Goal: Task Accomplishment & Management: Use online tool/utility

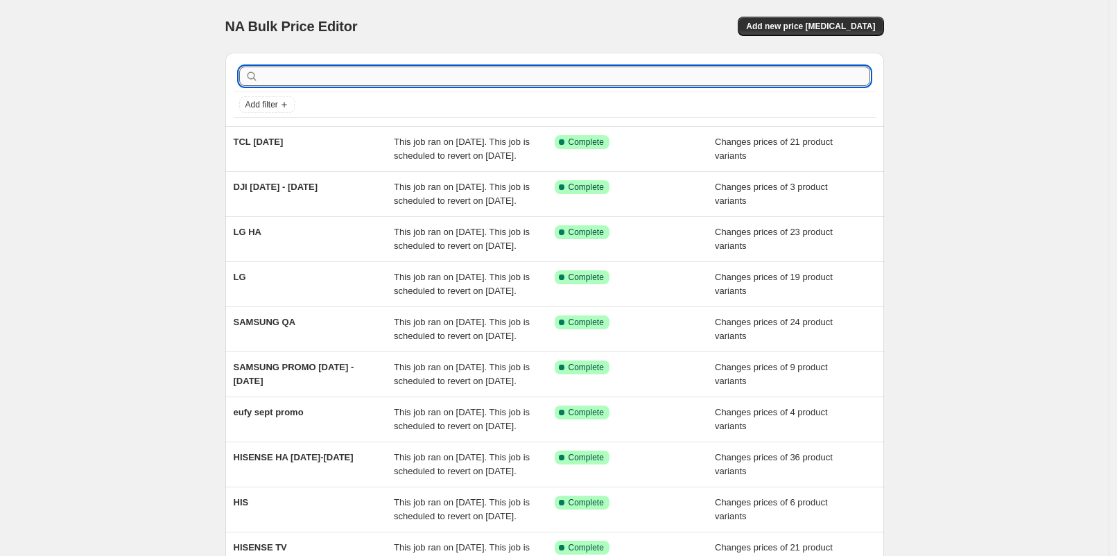
click at [333, 77] on input "text" at bounding box center [565, 76] width 609 height 19
type input "lego"
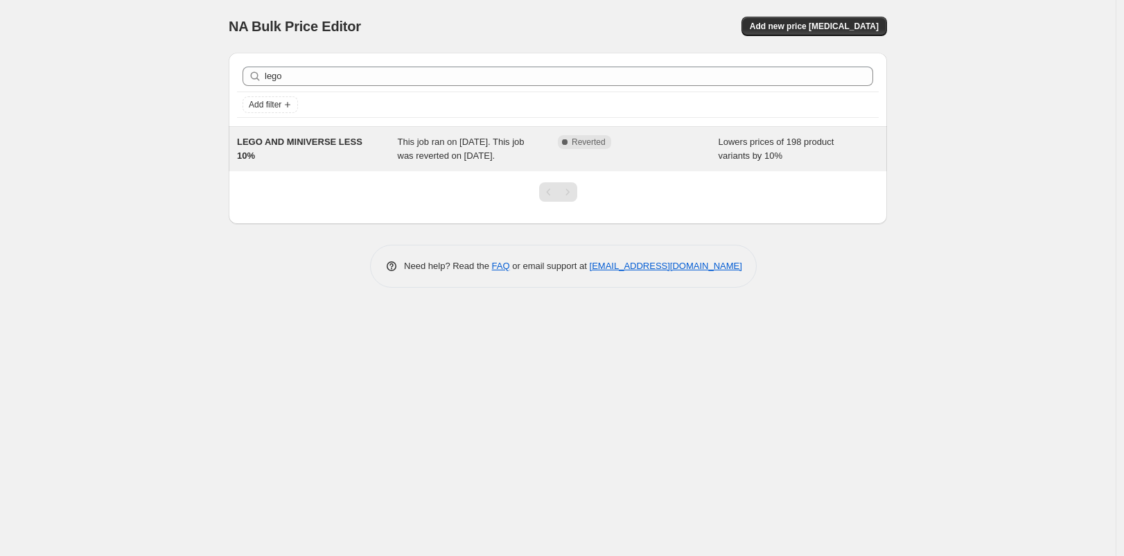
click at [341, 153] on div "LEGO AND MINIVERSE LESS 10%" at bounding box center [317, 149] width 161 height 28
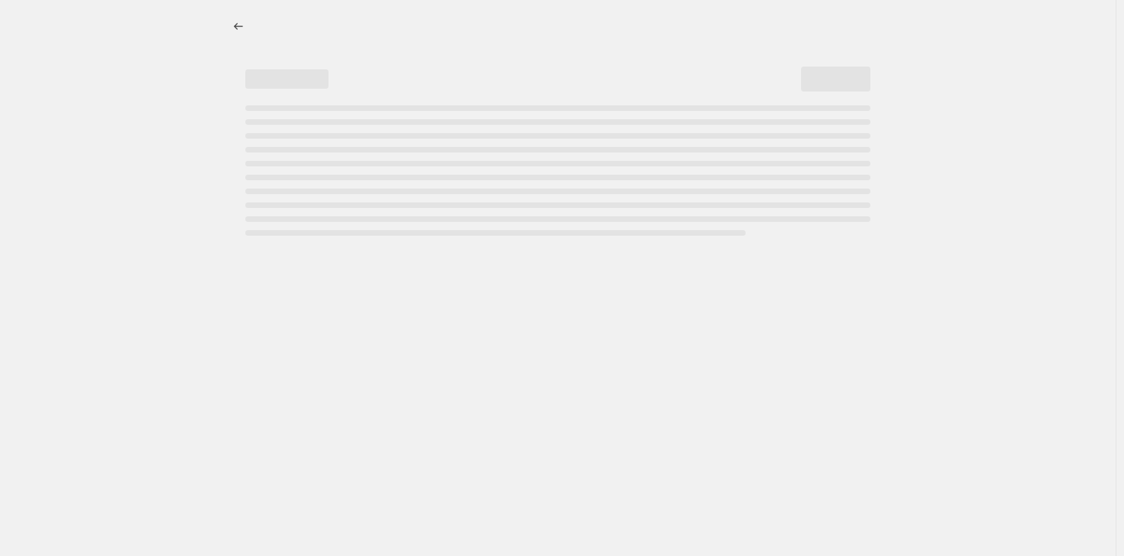
select select "percentage"
select select "vendor"
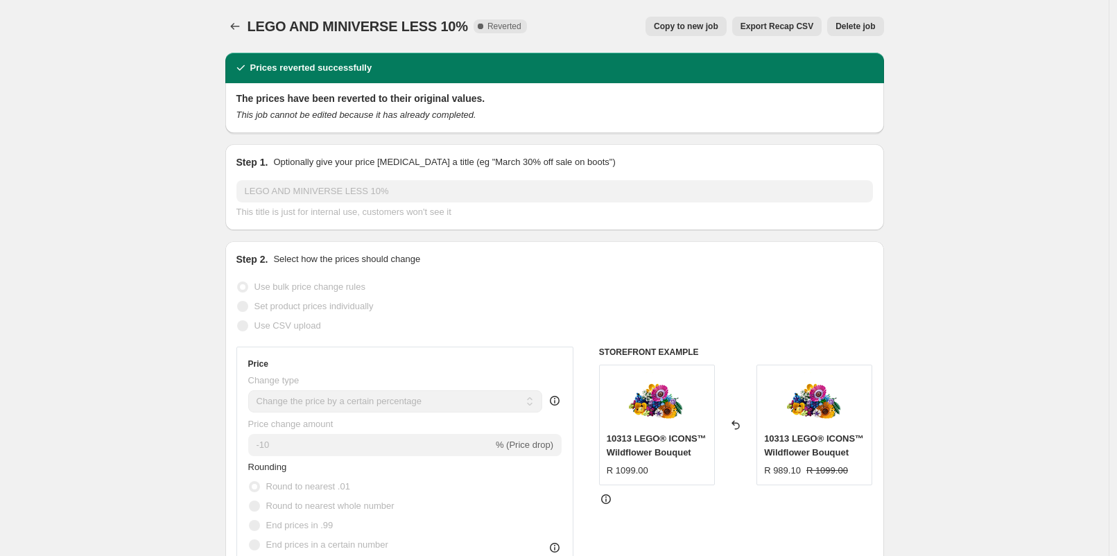
click at [711, 33] on button "Copy to new job" at bounding box center [685, 26] width 81 height 19
select select "percentage"
select select "vendor"
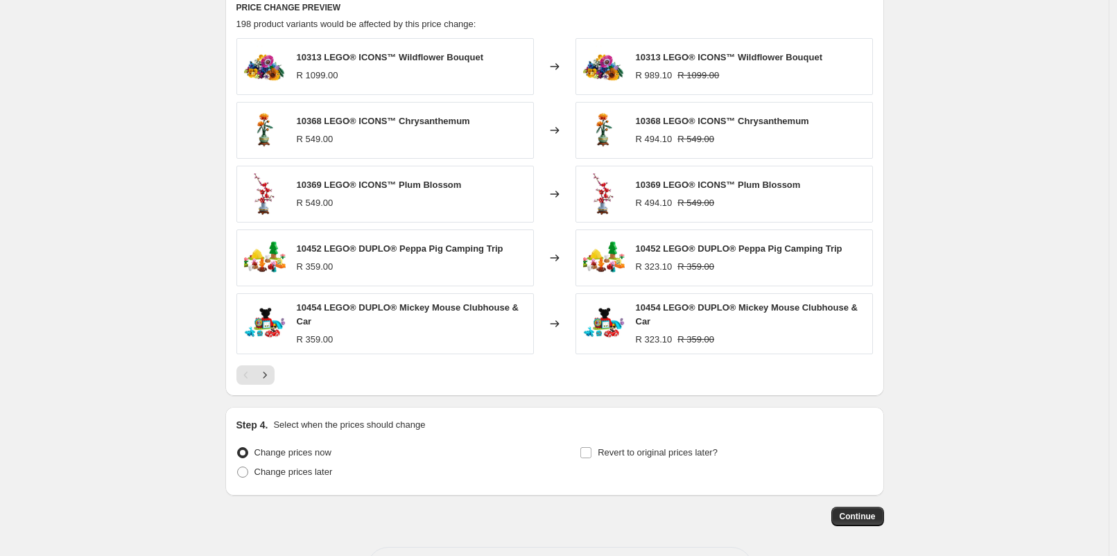
scroll to position [1017, 0]
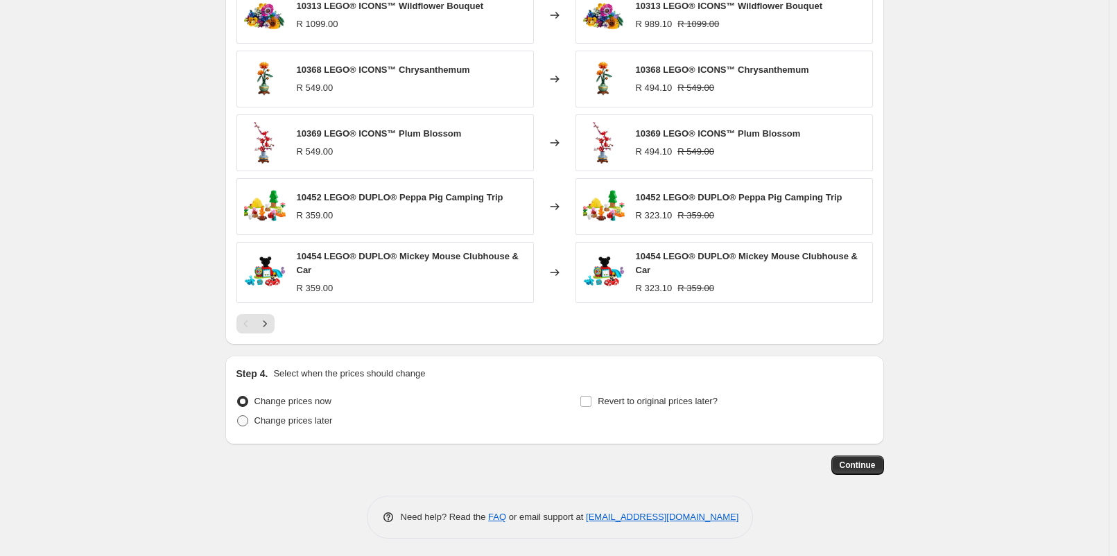
click at [325, 420] on span "Change prices later" at bounding box center [293, 420] width 78 height 10
click at [238, 416] on input "Change prices later" at bounding box center [237, 415] width 1 height 1
radio input "true"
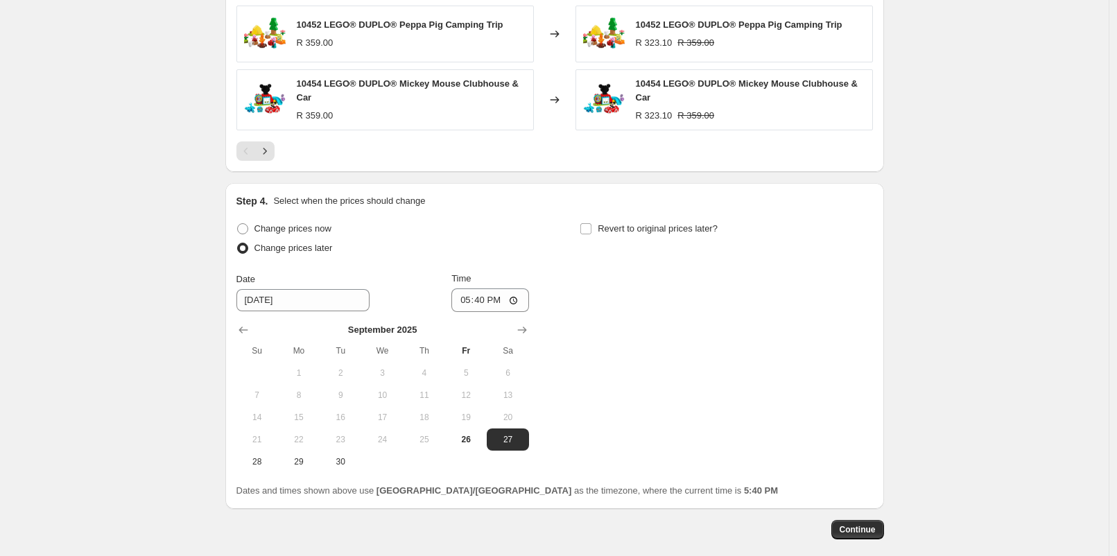
scroll to position [1248, 0]
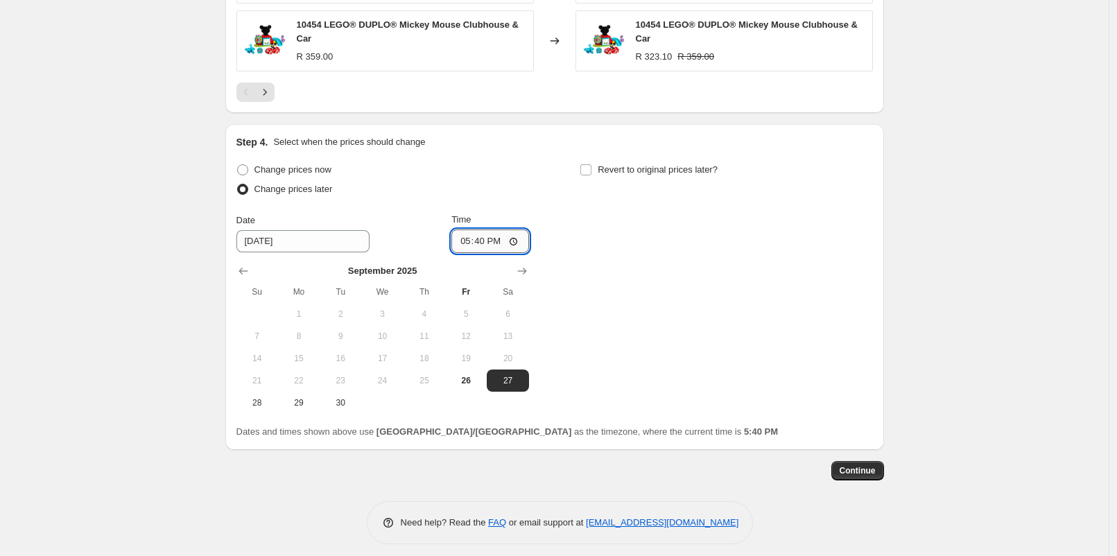
click at [486, 241] on input "17:40" at bounding box center [490, 241] width 78 height 24
type input "06:00"
click at [600, 172] on label "Revert to original prices later?" at bounding box center [649, 169] width 138 height 19
click at [591, 172] on input "Revert to original prices later?" at bounding box center [585, 169] width 11 height 11
checkbox input "true"
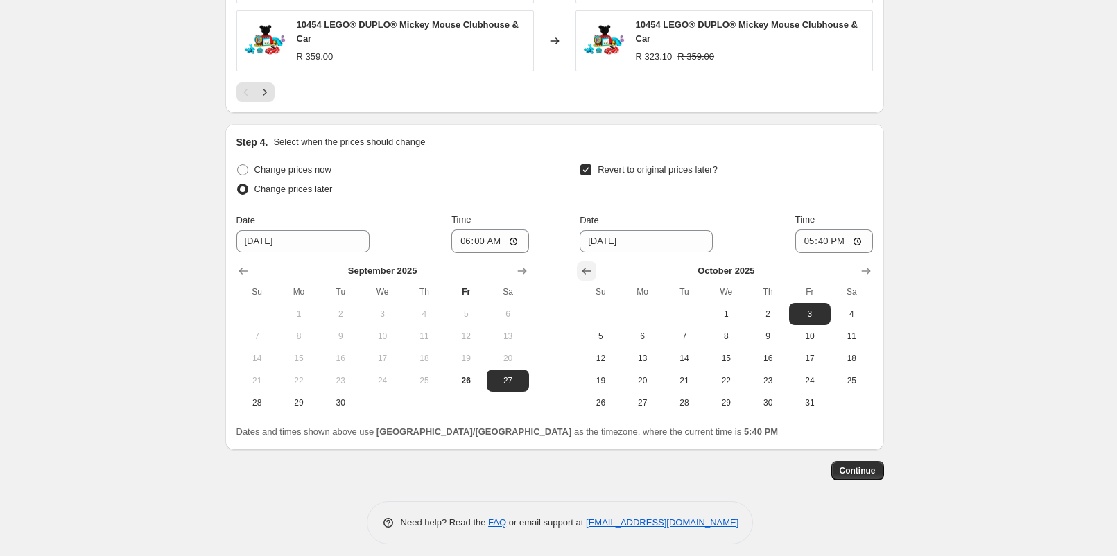
click at [591, 268] on icon "Show previous month, September 2025" at bounding box center [586, 271] width 9 height 7
click at [615, 407] on button "28" at bounding box center [601, 403] width 42 height 22
type input "[DATE]"
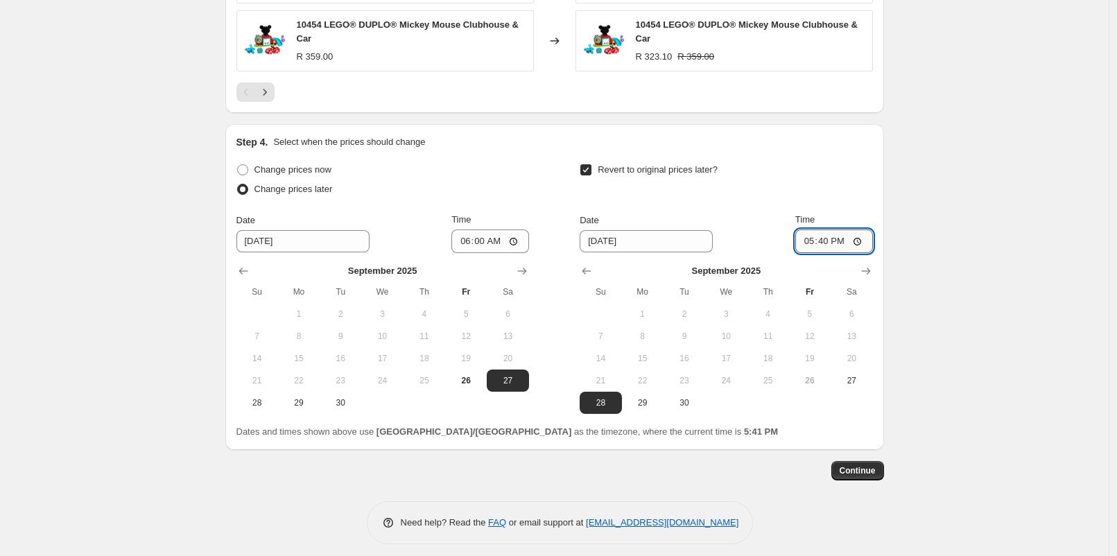
click at [832, 238] on input "17:40" at bounding box center [834, 241] width 78 height 24
type input "23:00"
click at [860, 465] on span "Continue" at bounding box center [857, 470] width 36 height 11
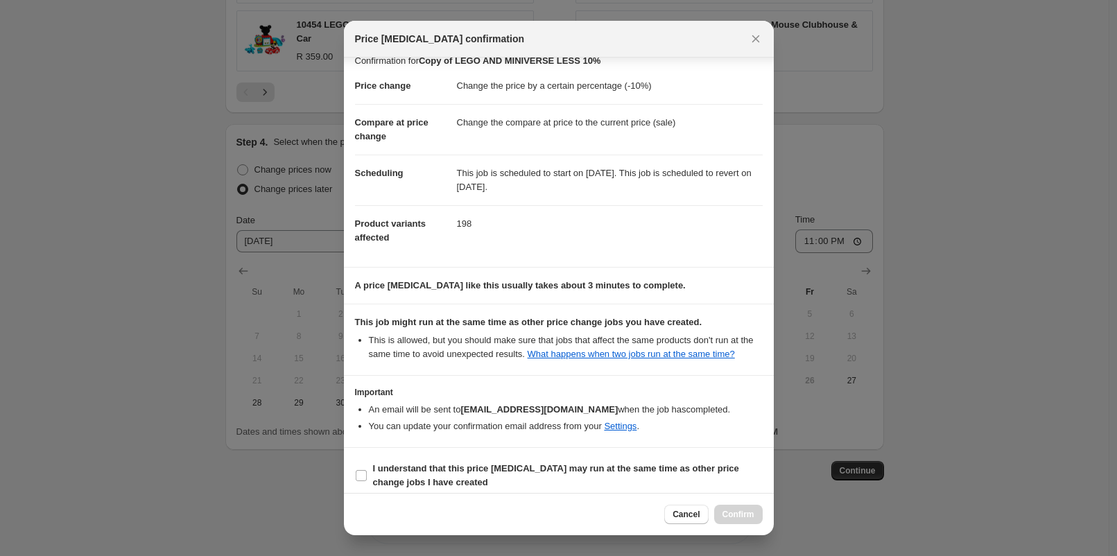
scroll to position [22, 0]
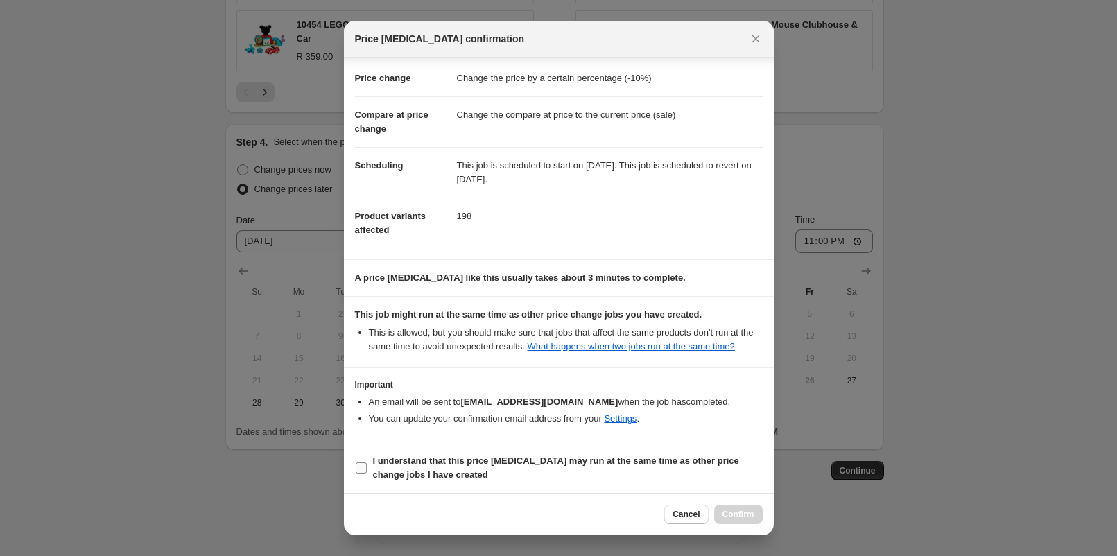
click at [376, 462] on b "I understand that this price [MEDICAL_DATA] may run at the same time as other p…" at bounding box center [556, 467] width 366 height 24
click at [367, 462] on input "I understand that this price [MEDICAL_DATA] may run at the same time as other p…" at bounding box center [361, 467] width 11 height 11
checkbox input "true"
click at [736, 521] on button "Confirm" at bounding box center [738, 514] width 49 height 19
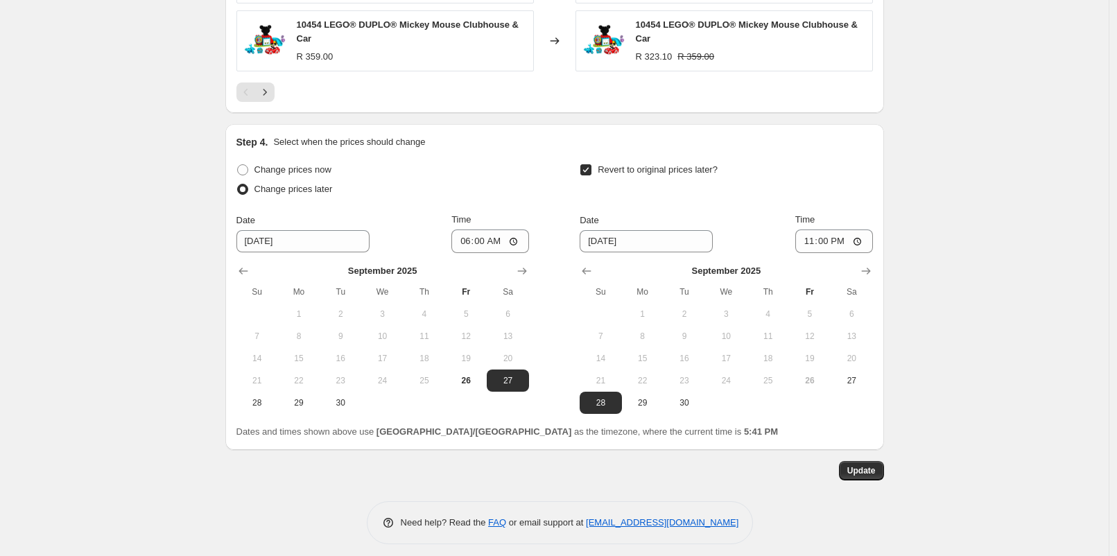
scroll to position [1339, 0]
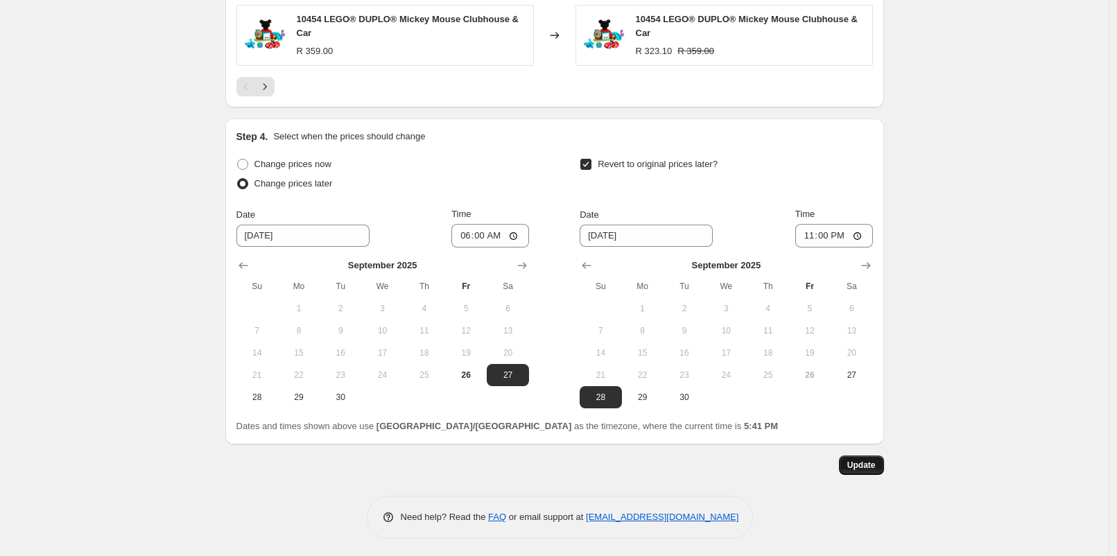
click at [857, 463] on span "Update" at bounding box center [861, 465] width 28 height 11
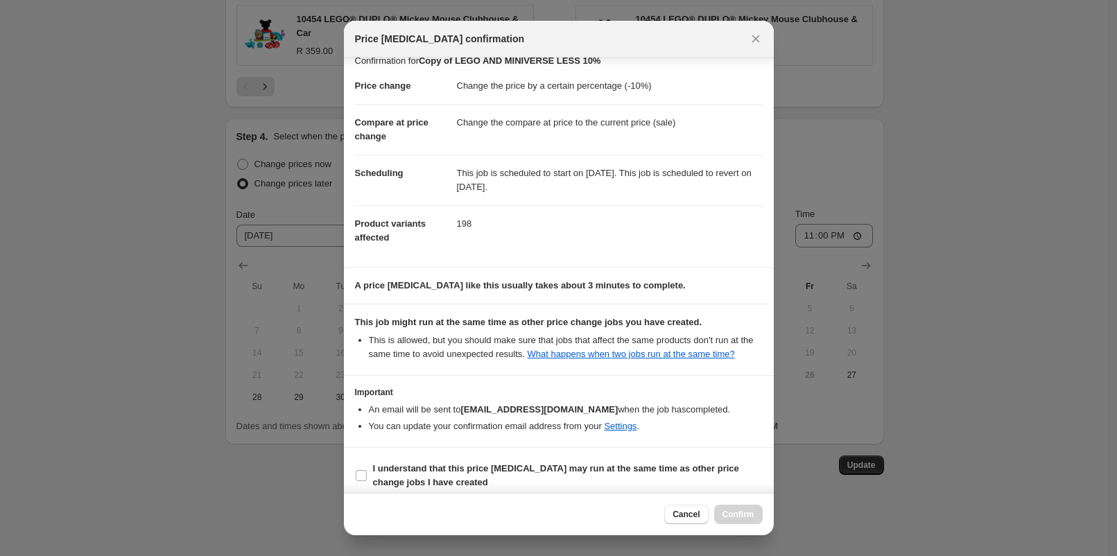
scroll to position [22, 0]
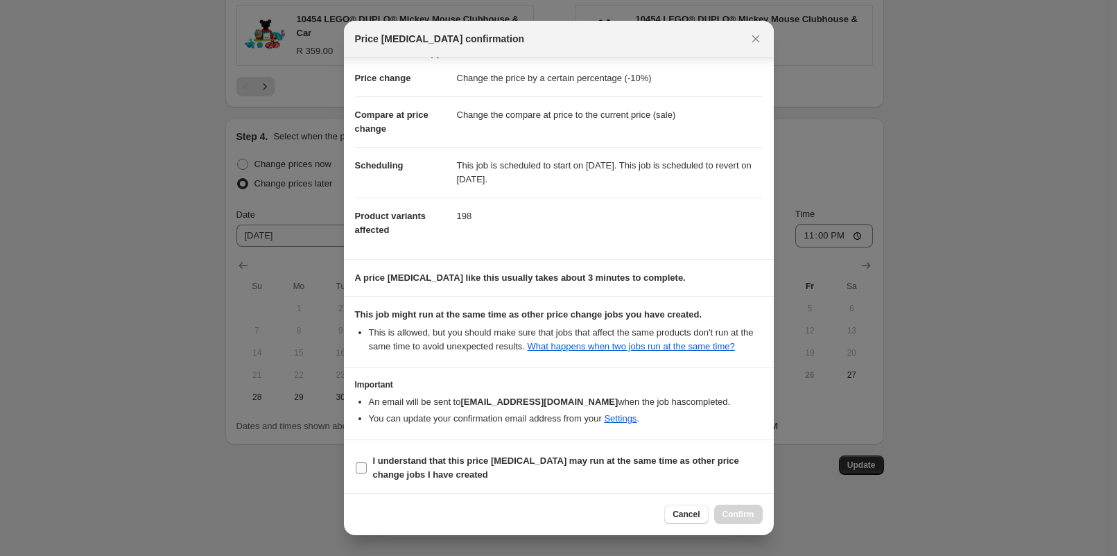
click at [433, 457] on b "I understand that this price [MEDICAL_DATA] may run at the same time as other p…" at bounding box center [556, 467] width 366 height 24
click at [367, 462] on input "I understand that this price [MEDICAL_DATA] may run at the same time as other p…" at bounding box center [361, 467] width 11 height 11
checkbox input "true"
click at [744, 517] on span "Confirm" at bounding box center [738, 514] width 32 height 11
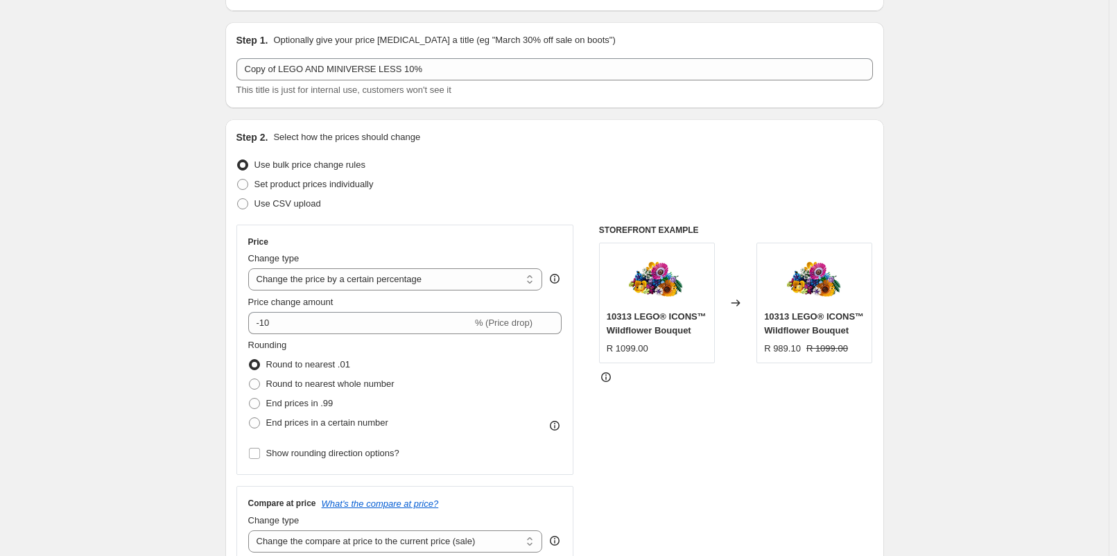
scroll to position [0, 0]
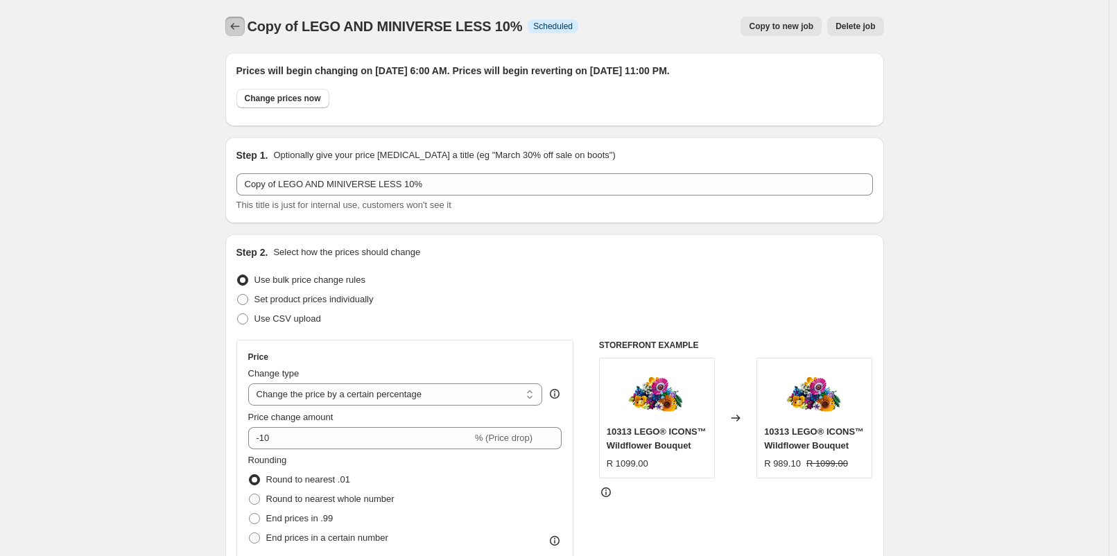
click at [237, 29] on icon "Price change jobs" at bounding box center [234, 26] width 9 height 7
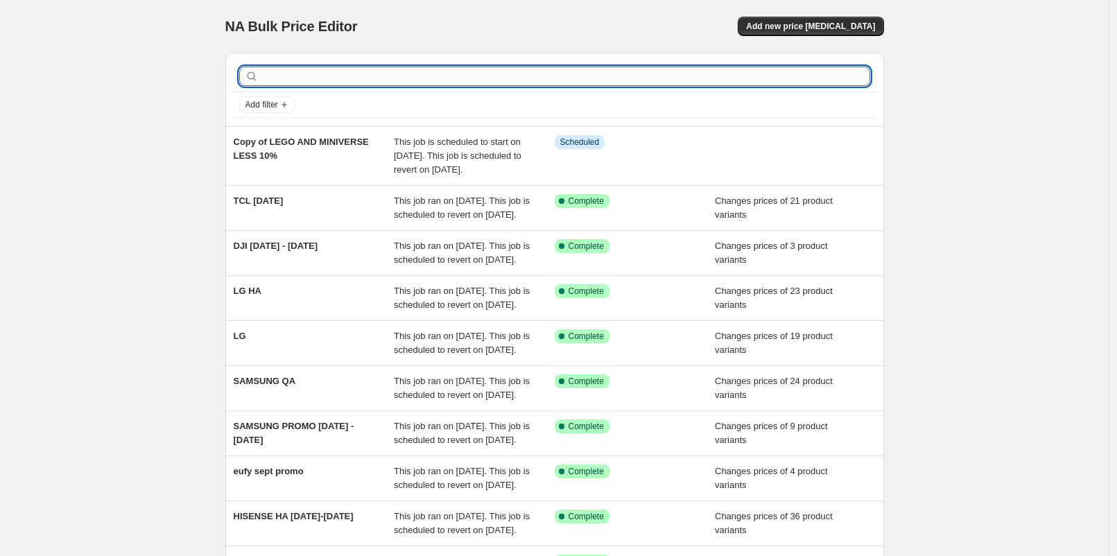
click at [369, 71] on input "text" at bounding box center [565, 76] width 609 height 19
type input "lego"
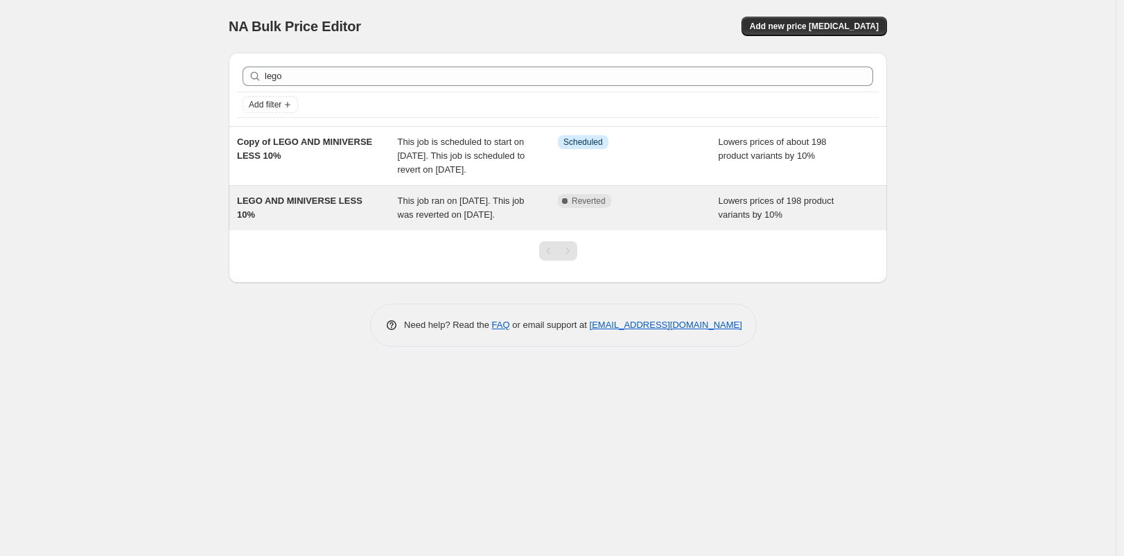
click at [435, 209] on span "This job ran on [DATE]. This job was reverted on [DATE]." at bounding box center [461, 207] width 127 height 24
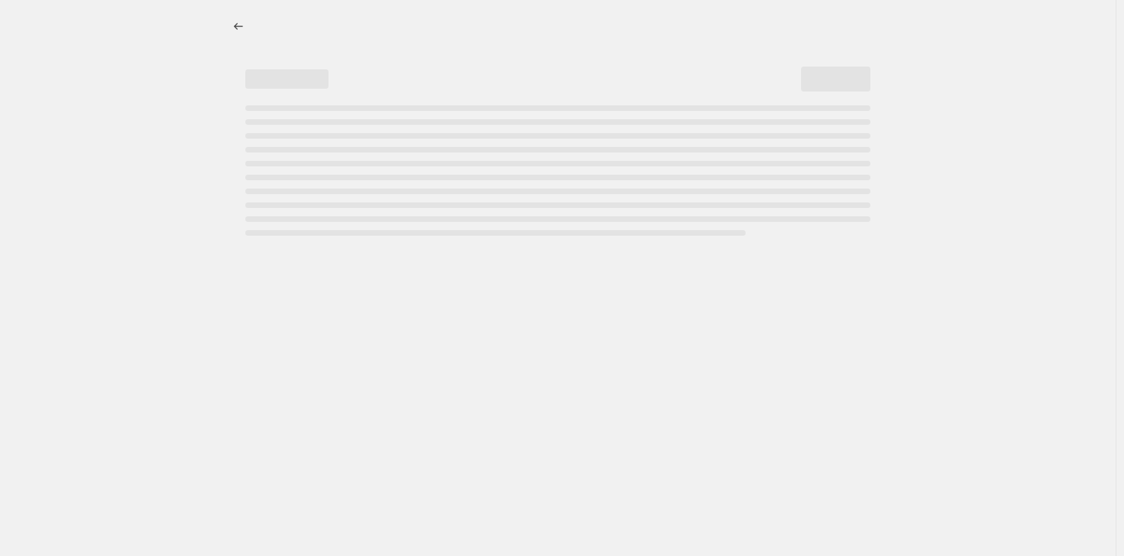
select select "percentage"
select select "vendor"
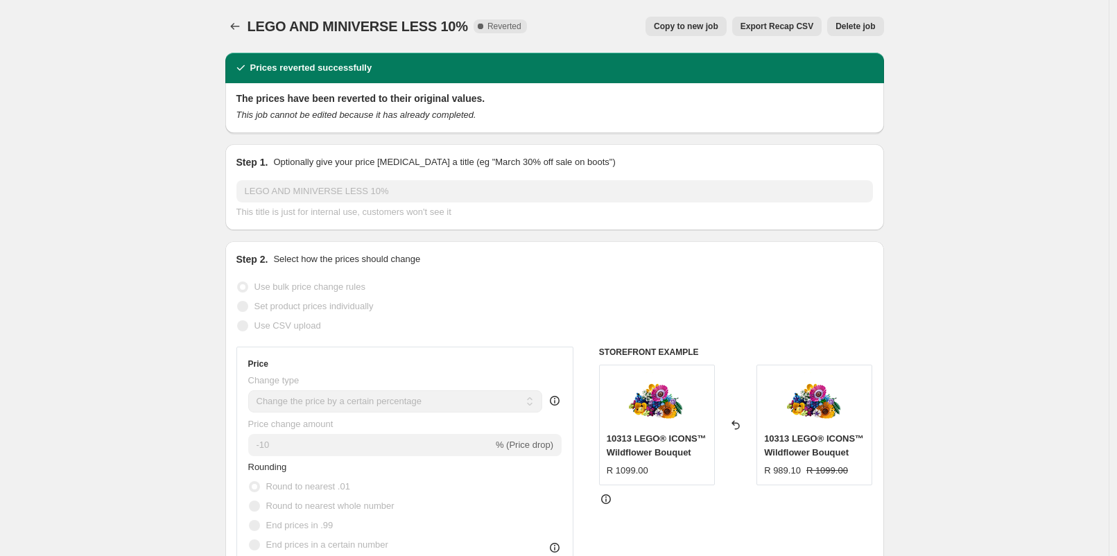
click at [860, 31] on span "Delete job" at bounding box center [855, 26] width 40 height 11
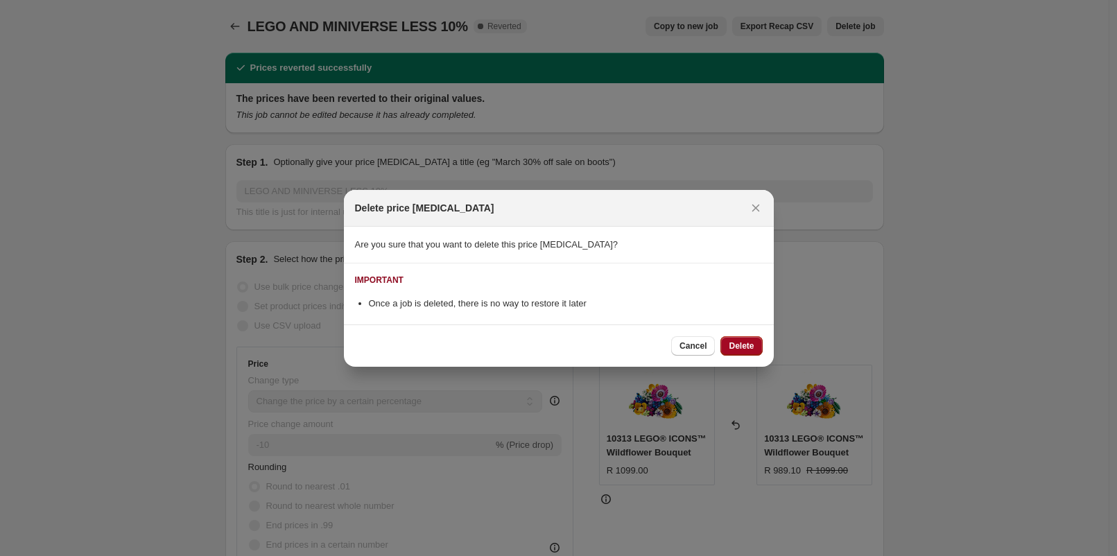
click at [754, 338] on button "Delete" at bounding box center [741, 345] width 42 height 19
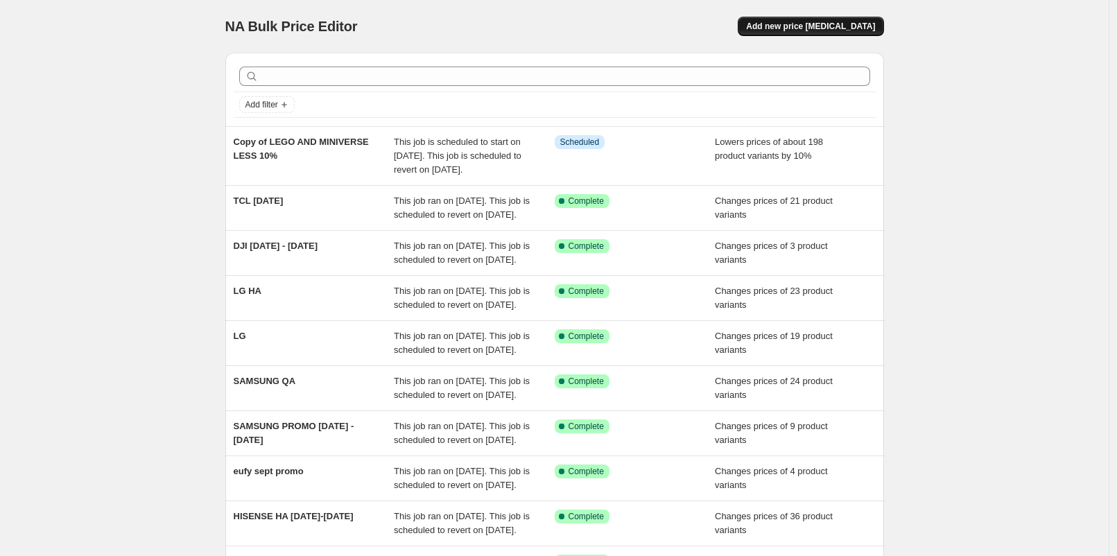
click at [801, 31] on span "Add new price [MEDICAL_DATA]" at bounding box center [810, 26] width 129 height 11
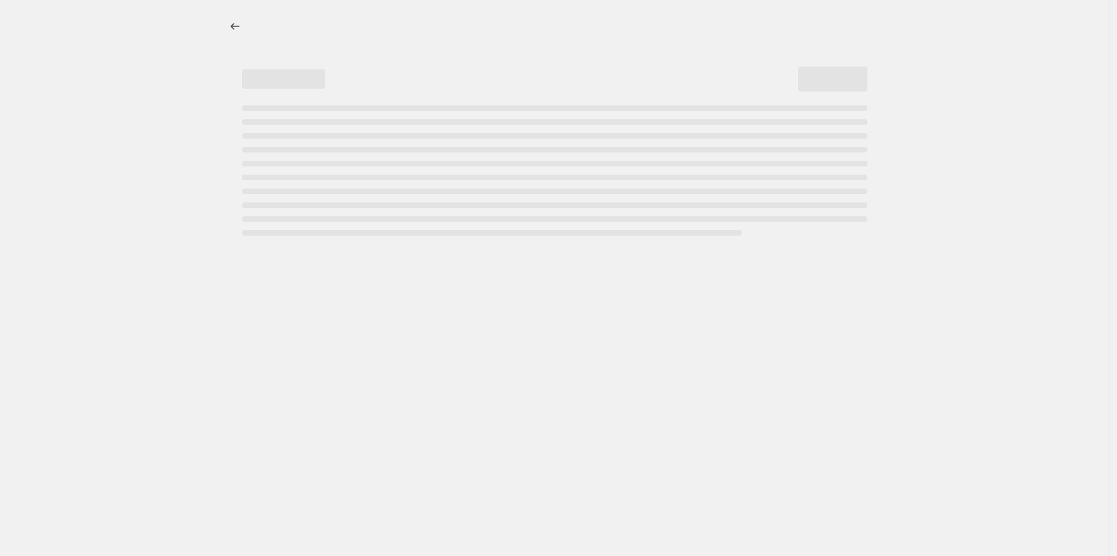
select select "percentage"
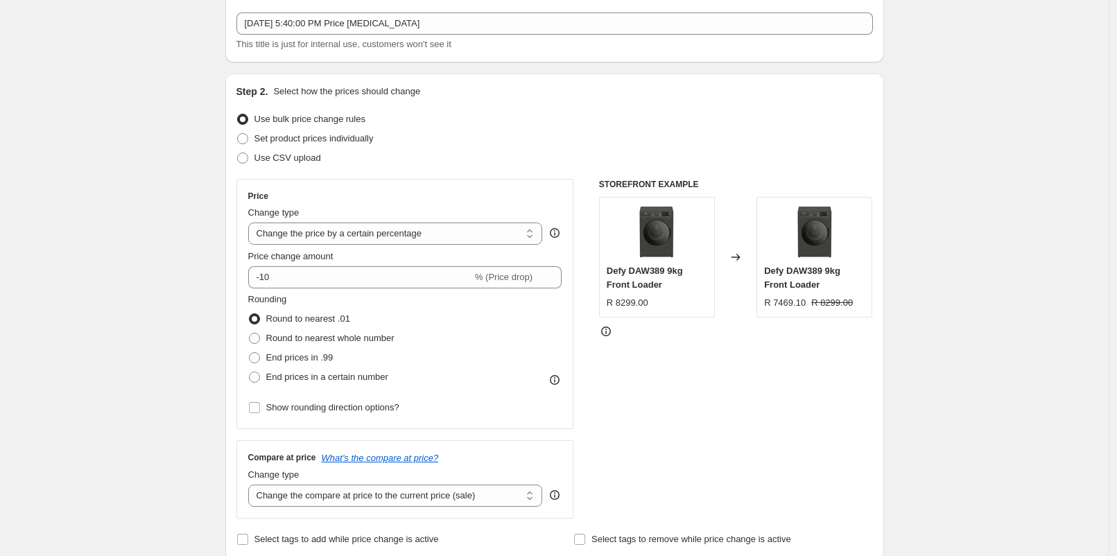
scroll to position [77, 0]
click at [430, 235] on select "Change the price to a certain amount Change the price by a certain amount Chang…" at bounding box center [395, 233] width 295 height 22
click at [420, 238] on select "Change the price to a certain amount Change the price by a certain amount Chang…" at bounding box center [395, 233] width 295 height 22
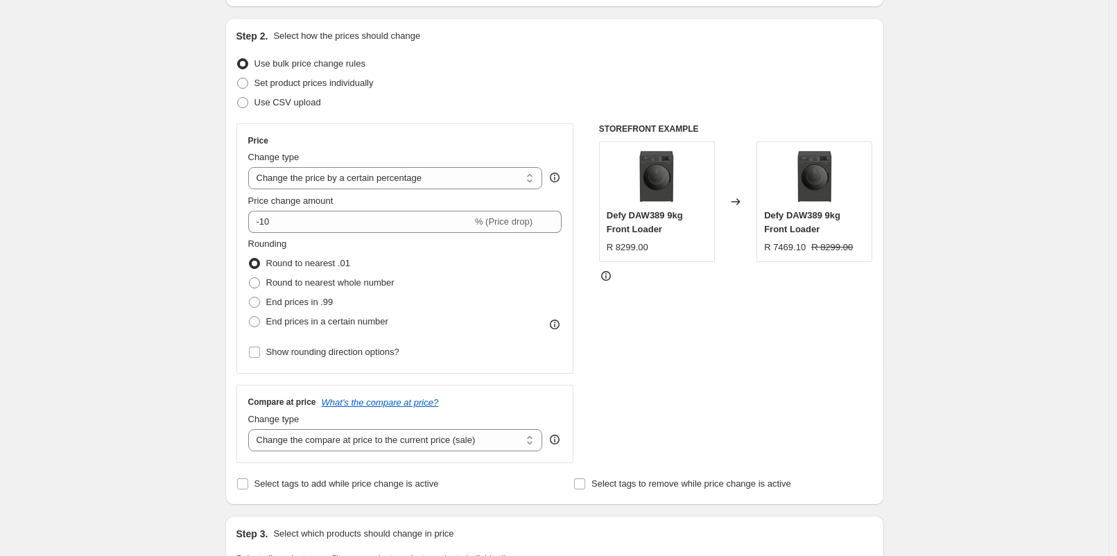
scroll to position [154, 0]
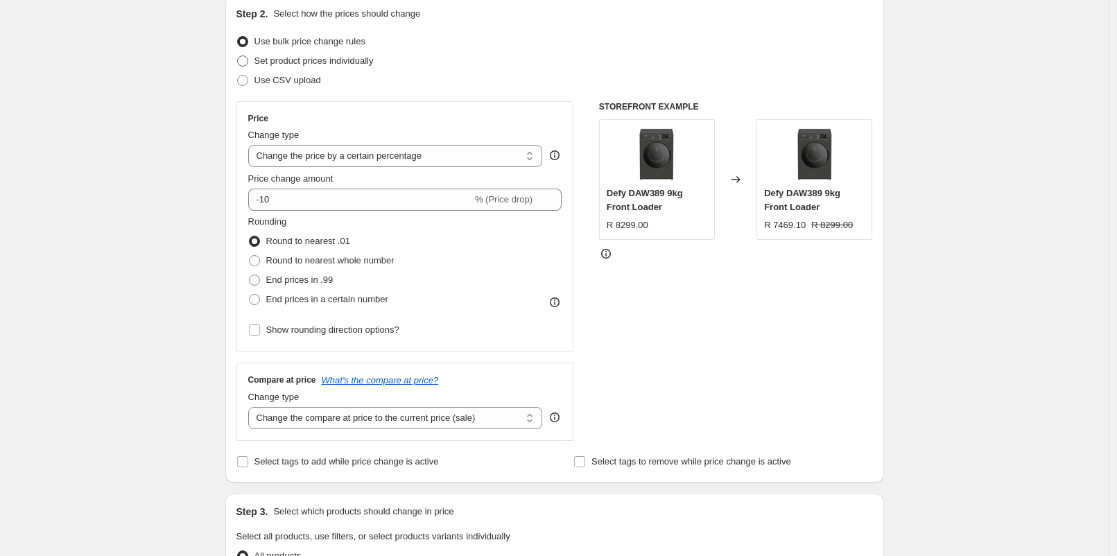
click at [308, 63] on span "Set product prices individually" at bounding box center [313, 60] width 119 height 10
click at [238, 56] on input "Set product prices individually" at bounding box center [237, 55] width 1 height 1
radio input "true"
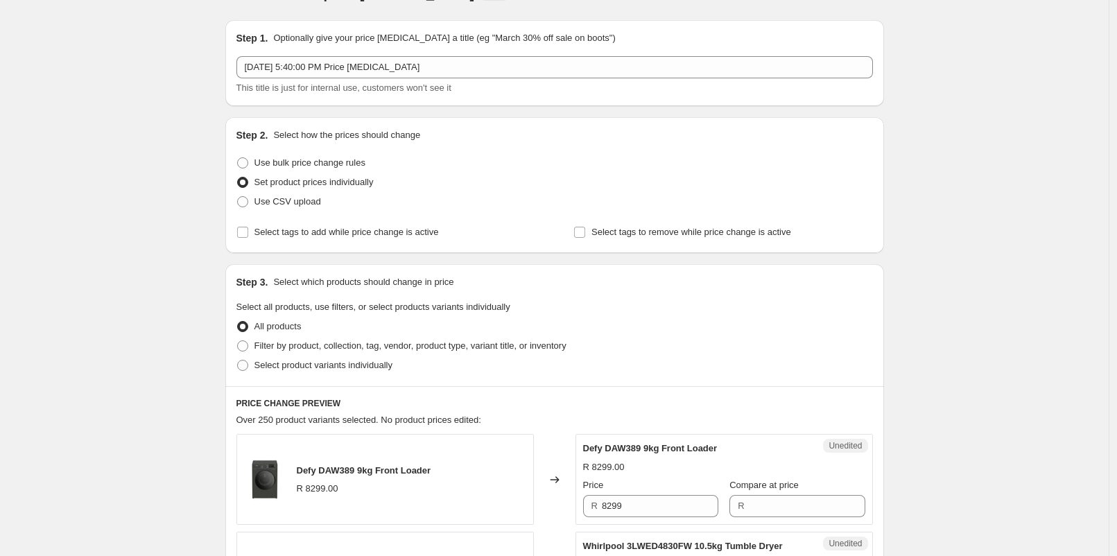
scroll to position [0, 0]
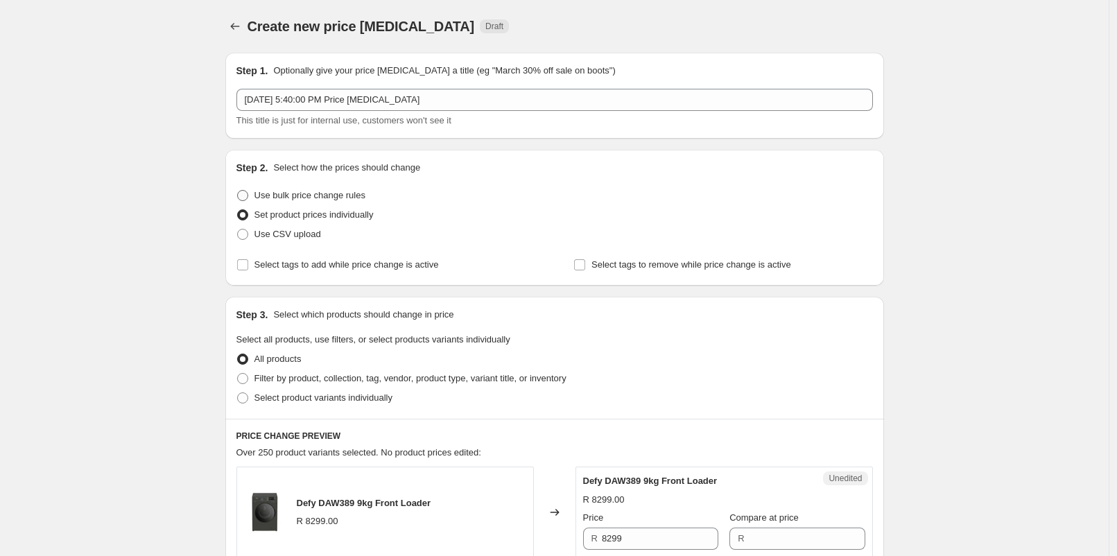
click at [357, 200] on span "Use bulk price change rules" at bounding box center [309, 195] width 111 height 10
click at [238, 191] on input "Use bulk price change rules" at bounding box center [237, 190] width 1 height 1
radio input "true"
select select "percentage"
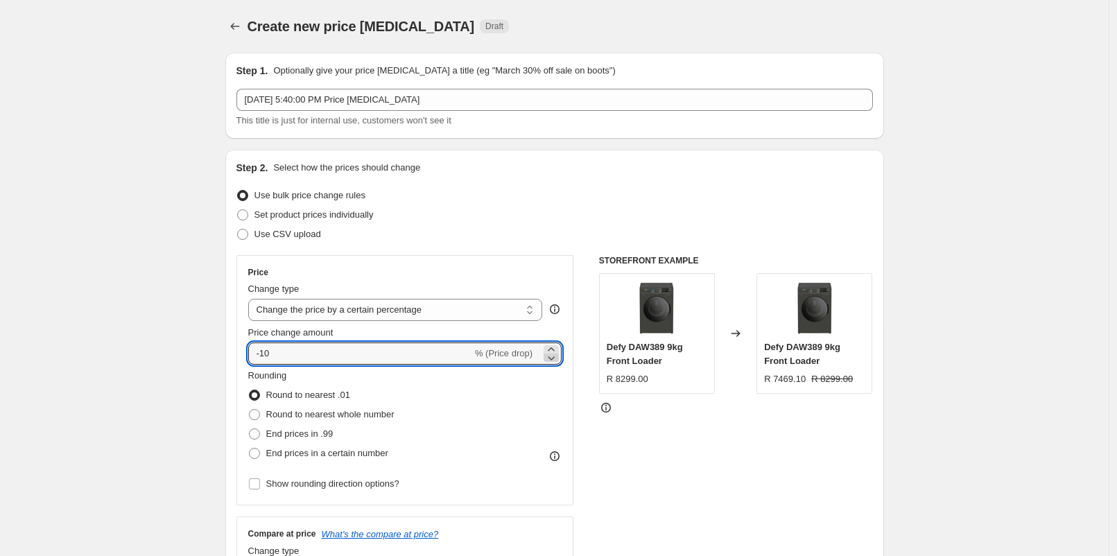
click at [554, 357] on icon at bounding box center [551, 358] width 14 height 14
click at [554, 347] on icon at bounding box center [551, 349] width 14 height 14
type input "-10"
click at [239, 25] on icon "Price change jobs" at bounding box center [235, 26] width 14 height 14
